Goal: Task Accomplishment & Management: Manage account settings

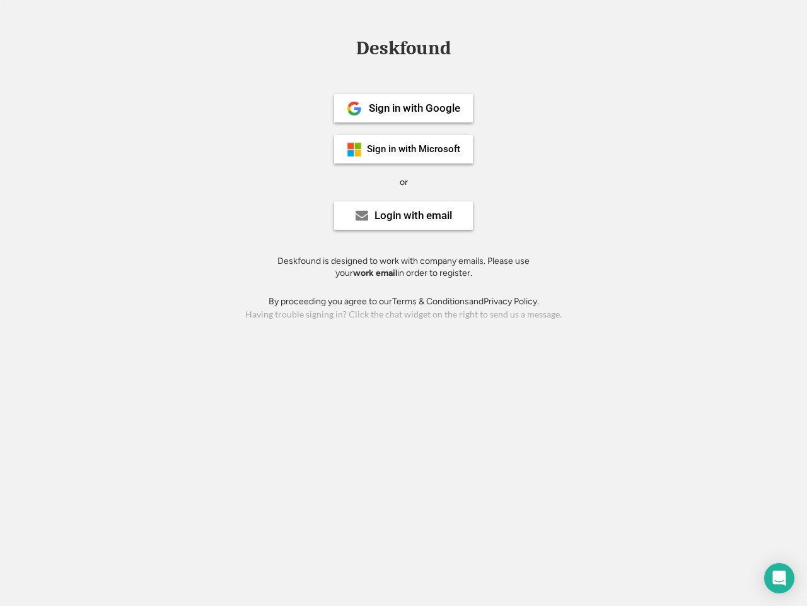
click at [404, 180] on div "or" at bounding box center [404, 182] width 8 height 13
click at [404, 50] on div "Deskfound" at bounding box center [403, 48] width 107 height 20
click at [345, 47] on div "Deskfound" at bounding box center [403, 50] width 807 height 24
click at [404, 50] on div "Deskfound" at bounding box center [403, 48] width 107 height 20
click at [404, 182] on div "or" at bounding box center [404, 182] width 8 height 13
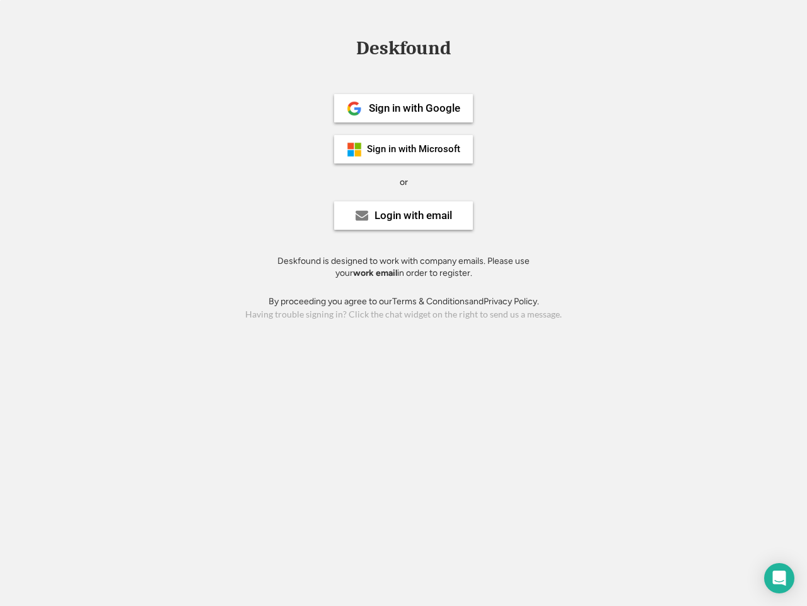
click at [404, 108] on div "Sign in with Google" at bounding box center [414, 108] width 91 height 11
click at [414, 108] on div "Sign in with Google" at bounding box center [414, 108] width 91 height 11
click at [355, 109] on img at bounding box center [354, 108] width 15 height 15
click at [404, 149] on div "Sign in with Microsoft" at bounding box center [413, 148] width 93 height 9
click at [414, 149] on div "Sign in with Microsoft" at bounding box center [413, 148] width 93 height 9
